Goal: Task Accomplishment & Management: Manage account settings

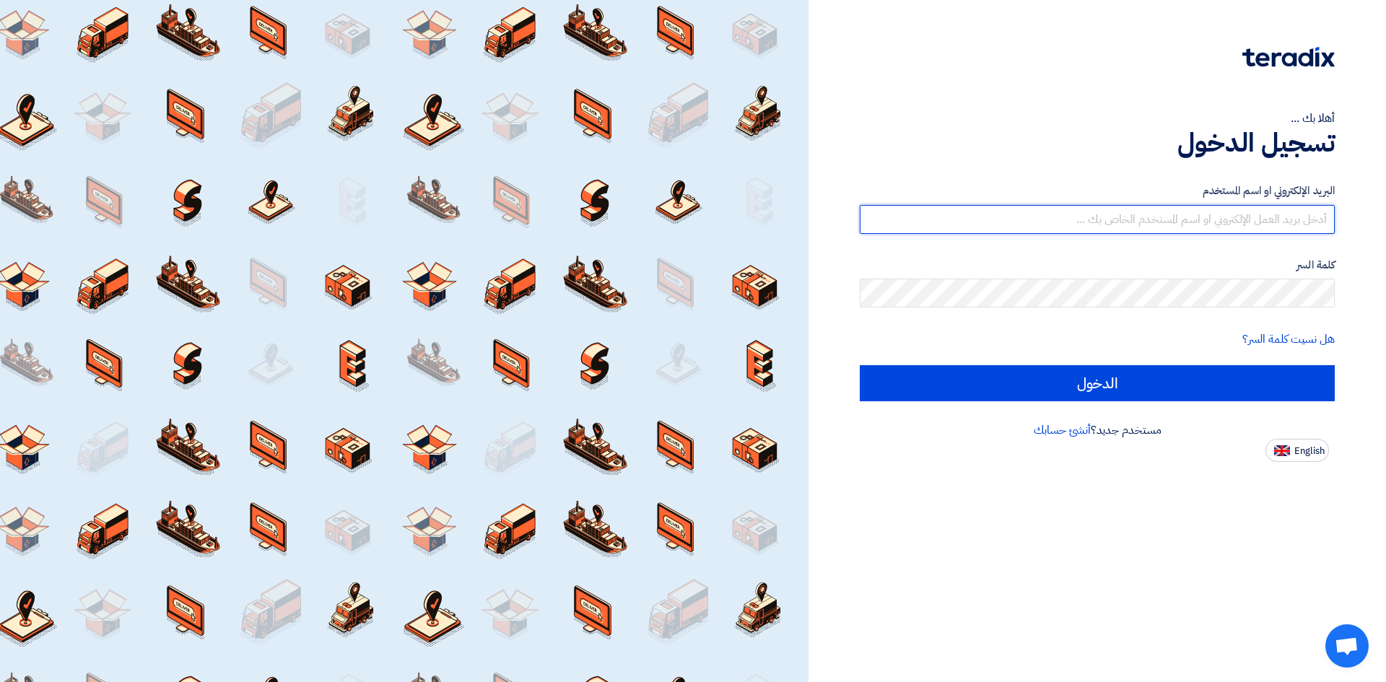
type input "[PERSON_NAME][EMAIL_ADDRESS][DOMAIN_NAME]"
click at [1174, 217] on input "[PERSON_NAME][EMAIL_ADDRESS][DOMAIN_NAME]" at bounding box center [1097, 219] width 475 height 29
click at [1174, 218] on input "[PERSON_NAME][EMAIL_ADDRESS][DOMAIN_NAME]" at bounding box center [1097, 219] width 475 height 29
click at [1174, 219] on input "[PERSON_NAME][EMAIL_ADDRESS][DOMAIN_NAME]" at bounding box center [1097, 219] width 475 height 29
